Goal: Task Accomplishment & Management: Manage account settings

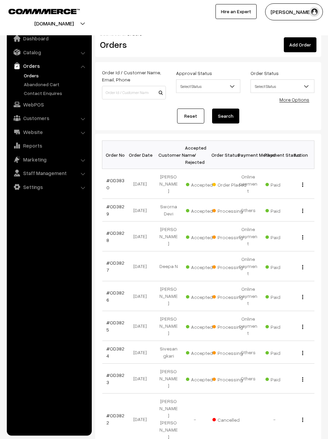
click at [118, 178] on link "#OD3830" at bounding box center [115, 184] width 18 height 13
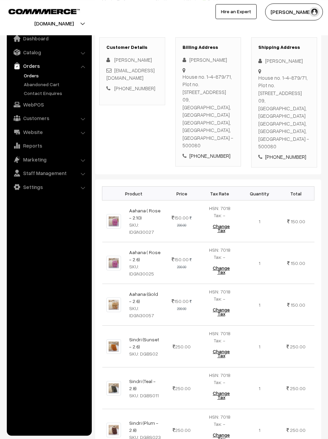
scroll to position [104, 0]
click at [110, 215] on img at bounding box center [113, 222] width 15 height 15
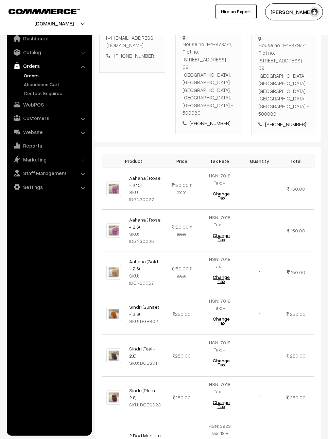
scroll to position [142, 0]
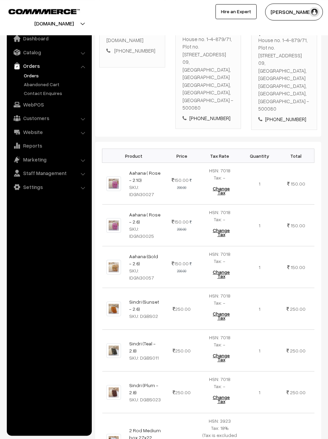
click at [157, 212] on link "Aahana ( Rose - 2.6)" at bounding box center [144, 218] width 31 height 13
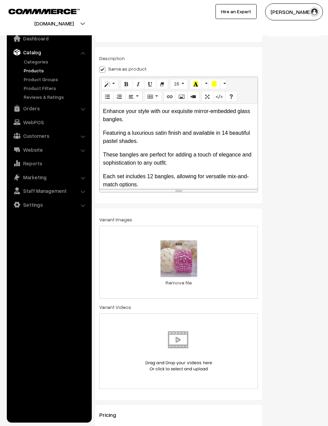
click at [28, 105] on link "Orders" at bounding box center [48, 108] width 81 height 12
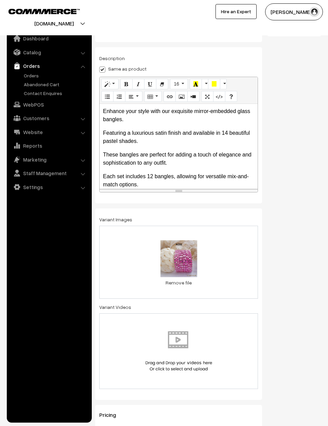
click at [19, 68] on img at bounding box center [17, 65] width 7 height 7
click at [27, 74] on link "Orders" at bounding box center [55, 75] width 67 height 7
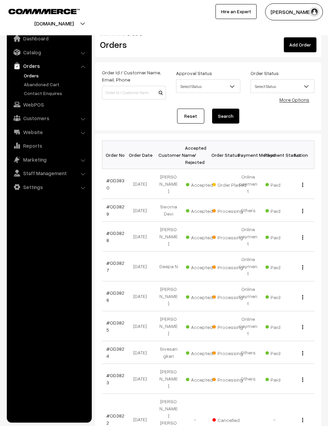
click at [112, 179] on link "#OD3830" at bounding box center [115, 184] width 18 height 13
click at [114, 179] on link "#OD3830" at bounding box center [115, 184] width 18 height 13
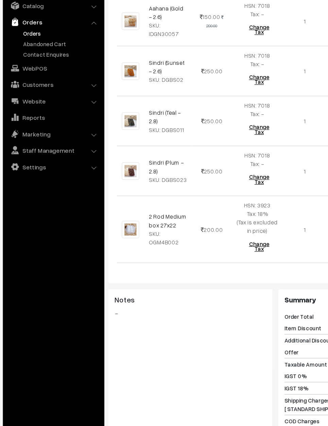
scroll to position [350, 0]
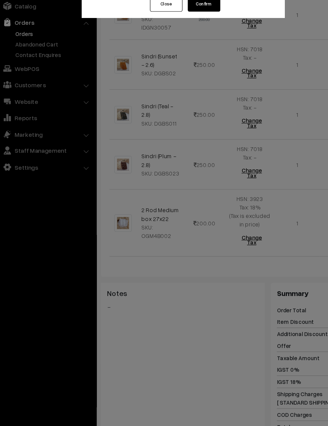
click at [175, 44] on button "Confirm" at bounding box center [181, 50] width 27 height 13
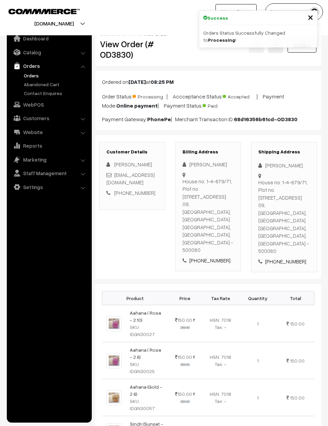
click at [239, 234] on div "Billing Address Mira R House no. 1-4-879/71, Plot no. [STREET_ADDRESS] [STREET_…" at bounding box center [208, 206] width 66 height 129
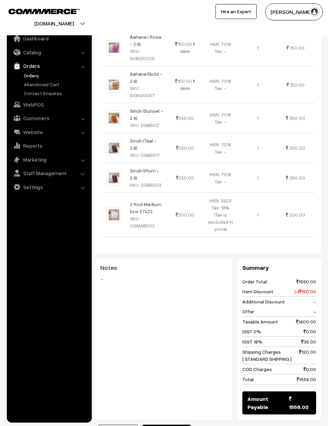
click at [163, 425] on button "Generate Invoice" at bounding box center [166, 432] width 48 height 15
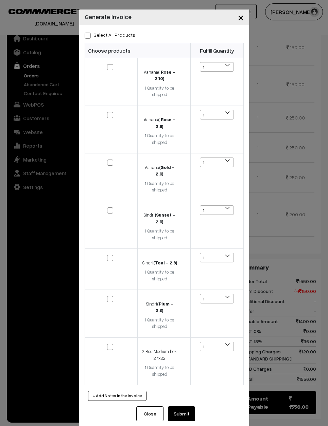
click at [85, 38] on span at bounding box center [88, 36] width 6 height 6
click at [85, 37] on input "Select All Products" at bounding box center [87, 34] width 4 height 4
checkbox input "true"
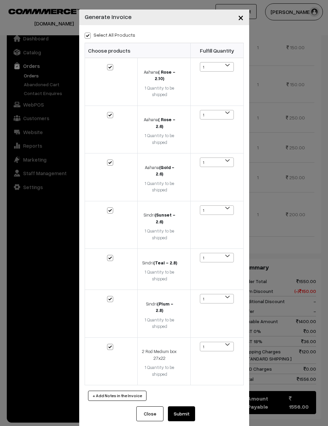
checkbox input "true"
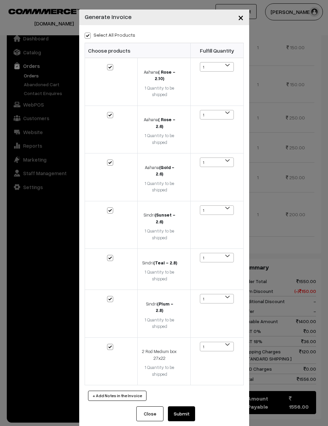
click at [187, 406] on button "Submit" at bounding box center [181, 413] width 27 height 15
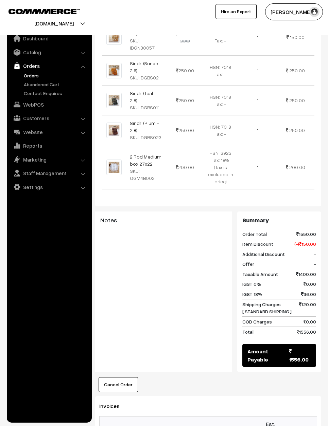
scroll to position [361, 0]
